Goal: Navigation & Orientation: Understand site structure

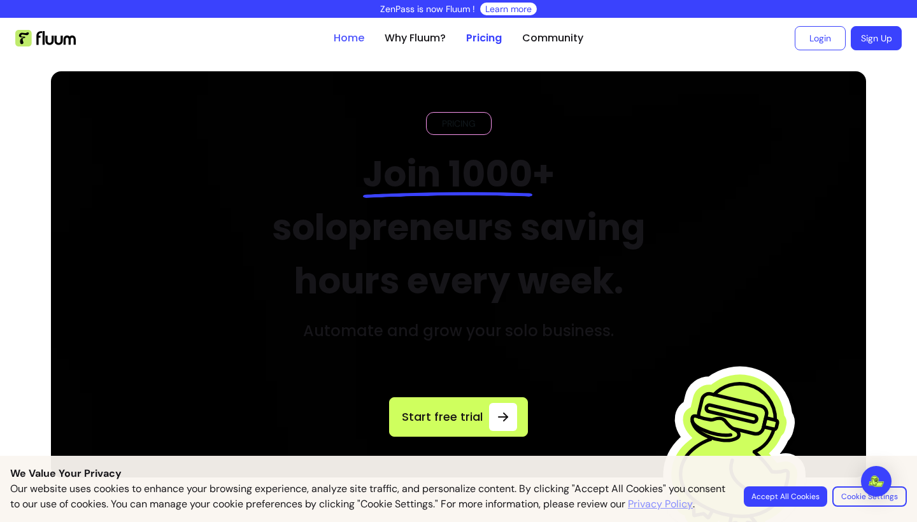
click at [350, 38] on link "Home" at bounding box center [349, 38] width 31 height 15
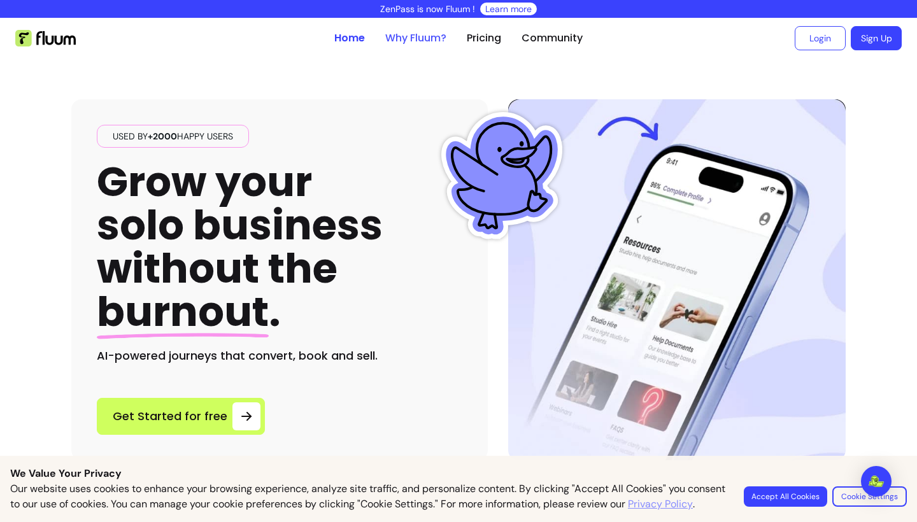
click at [416, 38] on link "Why Fluum?" at bounding box center [415, 38] width 61 height 15
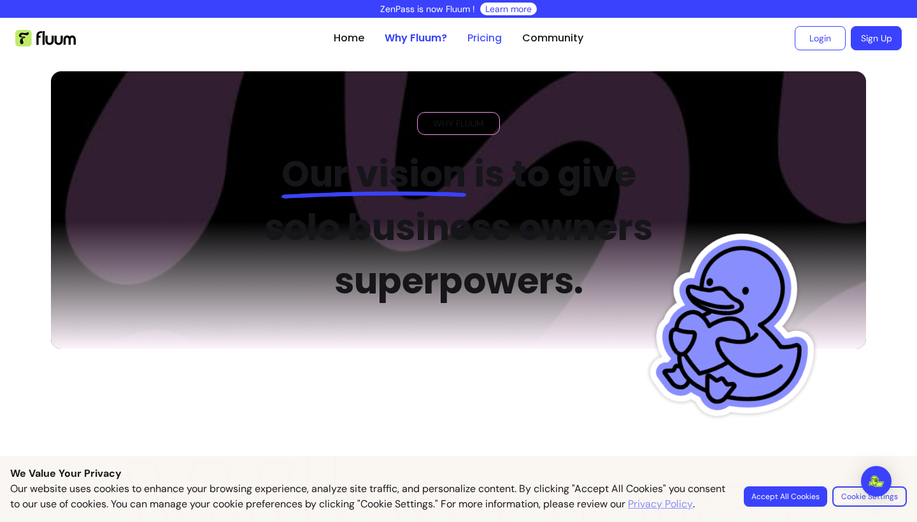
click at [473, 42] on link "Pricing" at bounding box center [485, 38] width 34 height 15
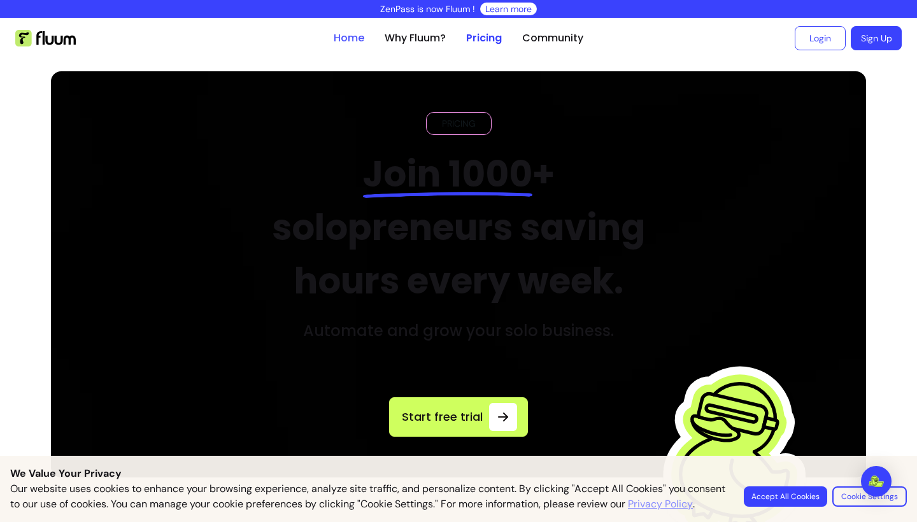
click at [345, 36] on link "Home" at bounding box center [349, 38] width 31 height 15
